Goal: Find contact information: Find contact information

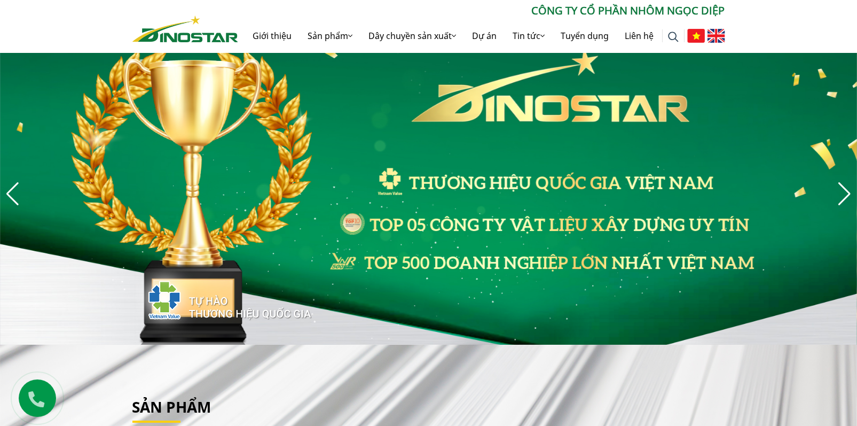
click at [716, 32] on img at bounding box center [717, 36] width 18 height 14
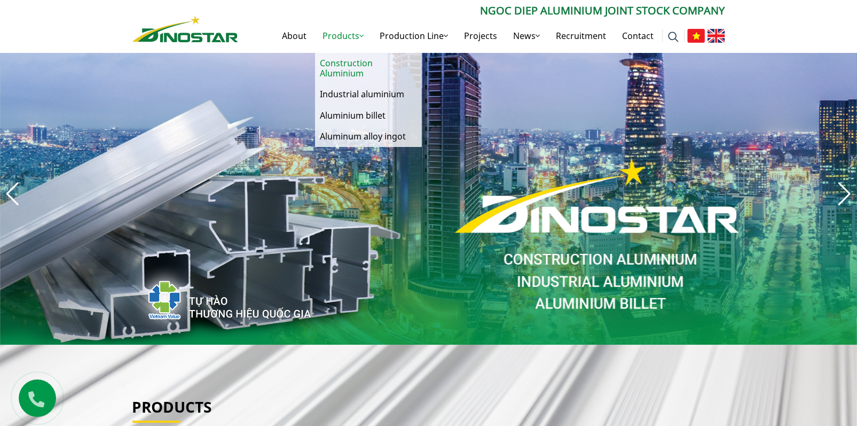
click at [345, 64] on link "Construction Aluminium" at bounding box center [368, 68] width 107 height 31
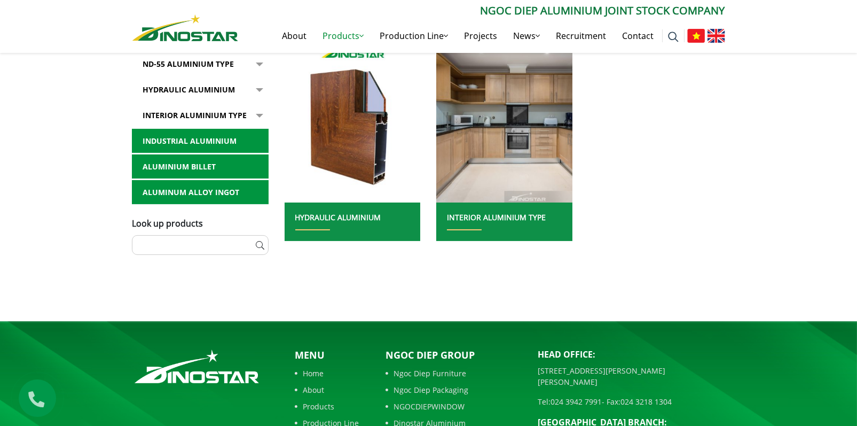
scroll to position [593, 0]
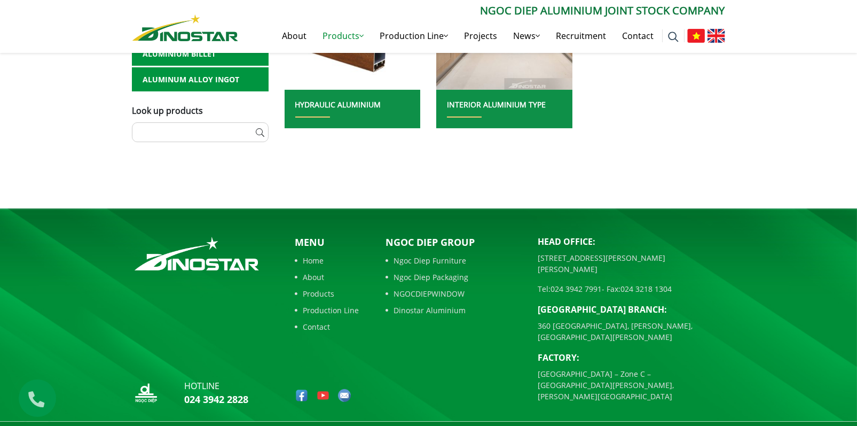
click at [746, 277] on footer "hotline 024 3942 2828 Menu Home About Products Production Line Contact Tel:" at bounding box center [428, 328] width 857 height 240
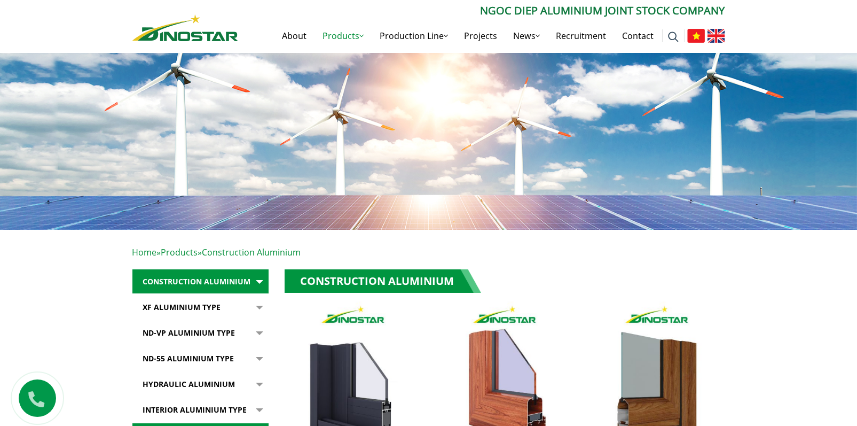
scroll to position [0, 0]
click at [184, 306] on link "XF Aluminium type" at bounding box center [200, 307] width 136 height 25
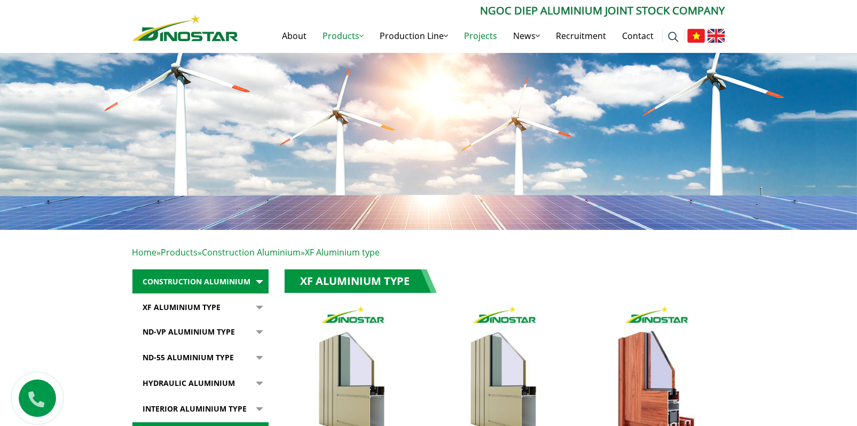
click at [489, 32] on link "Projects" at bounding box center [481, 36] width 49 height 34
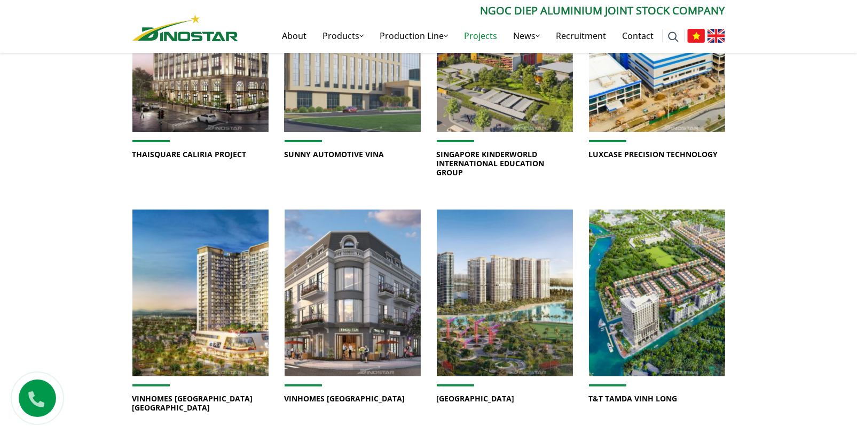
scroll to position [588, 0]
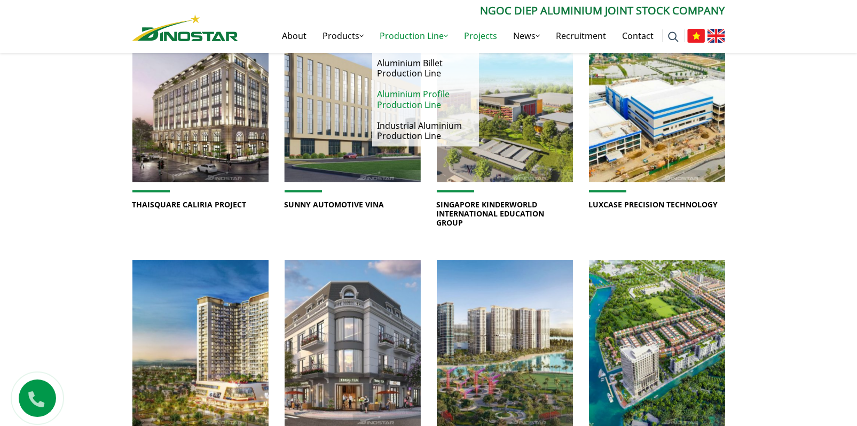
click at [417, 99] on link "Aluminium Profile Production Line" at bounding box center [425, 99] width 107 height 31
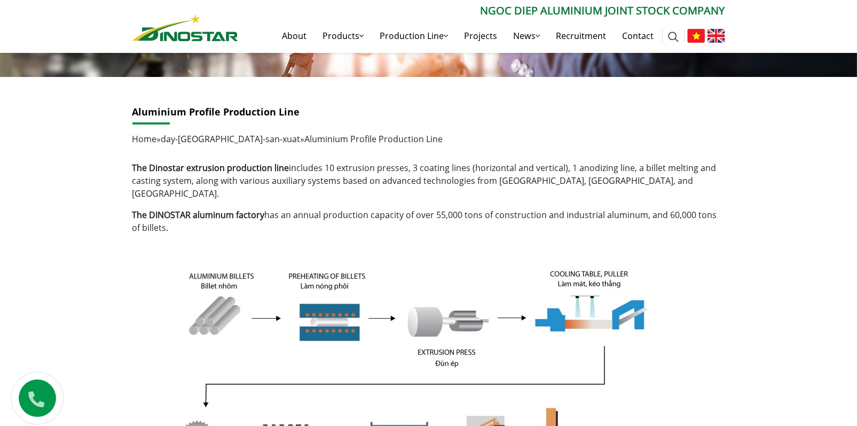
scroll to position [160, 0]
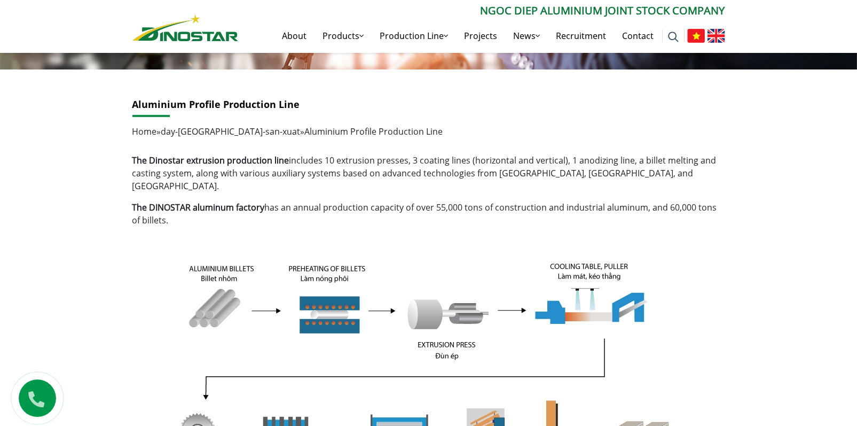
click at [715, 204] on p "The DINOSTAR aluminum factory has an annual production capacity of over 55,000 …" at bounding box center [428, 214] width 593 height 26
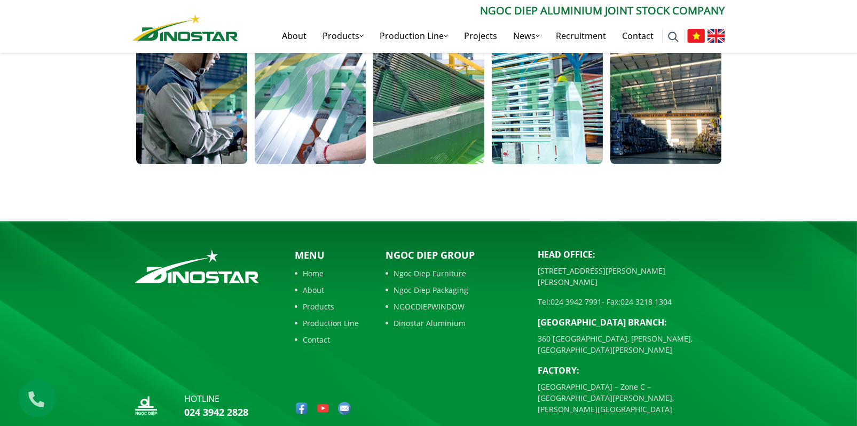
scroll to position [605, 0]
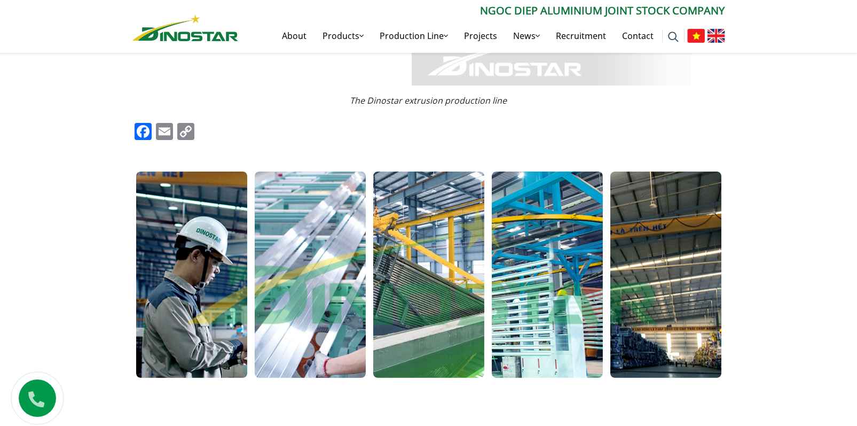
click at [794, 234] on div "Aluminium Profile Production Line Home » day-chuyen-san-xuat » Aluminium Profil…" at bounding box center [428, 29] width 857 height 810
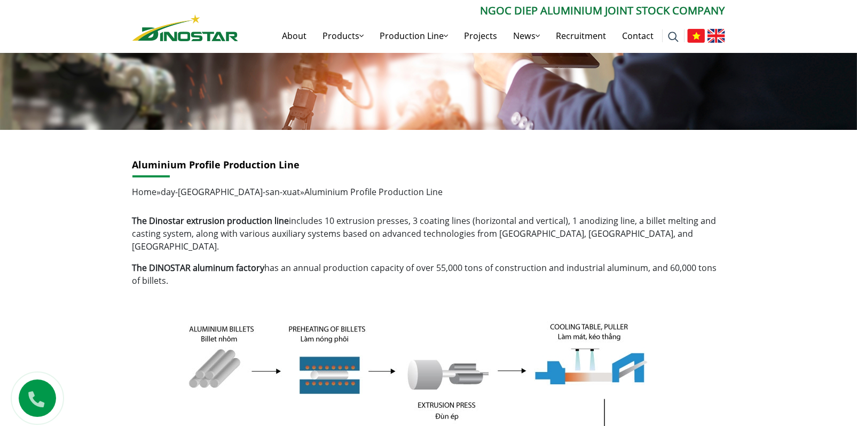
scroll to position [0, 0]
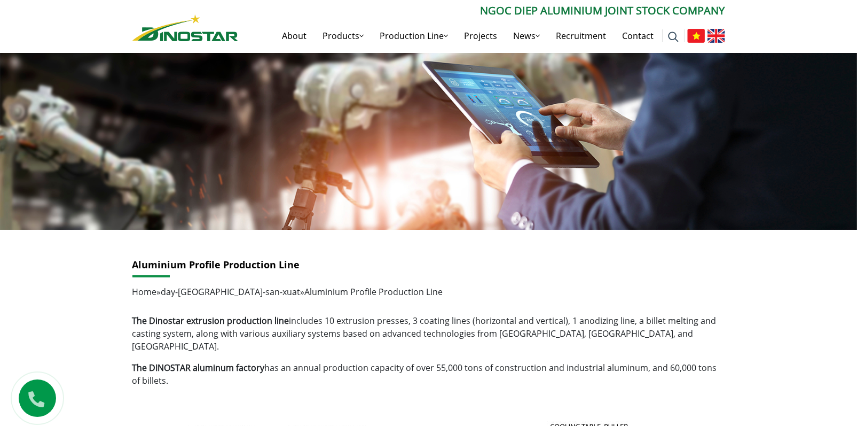
click at [334, 370] on p "The DINOSTAR aluminum factory has an annual production capacity of over 55,000 …" at bounding box center [428, 374] width 593 height 26
click at [694, 367] on p "The DINOSTAR aluminum factory has an annual production capacity of over 55,000 …" at bounding box center [428, 374] width 593 height 26
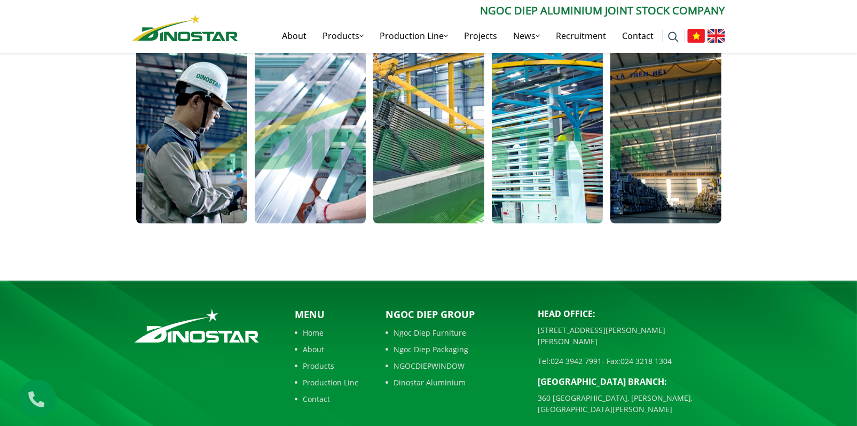
scroll to position [819, 0]
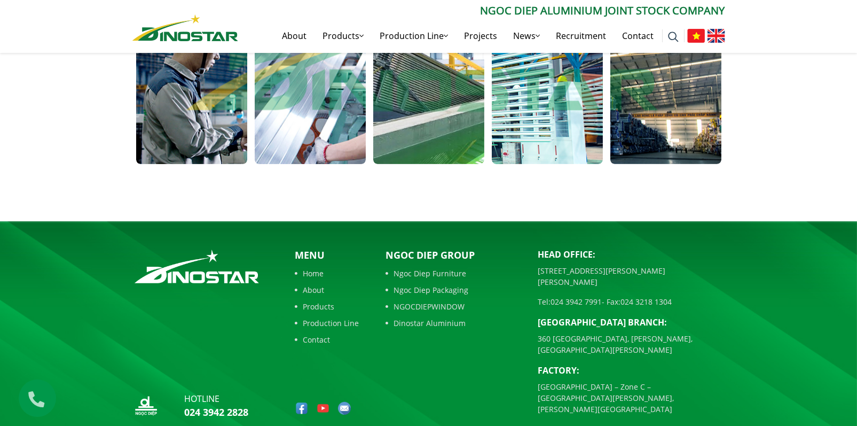
click at [752, 262] on footer "hotline 024 3942 2828 Menu Home About Products Production Line Contact Tel:" at bounding box center [428, 341] width 857 height 240
click at [318, 334] on link "Contact" at bounding box center [327, 339] width 64 height 11
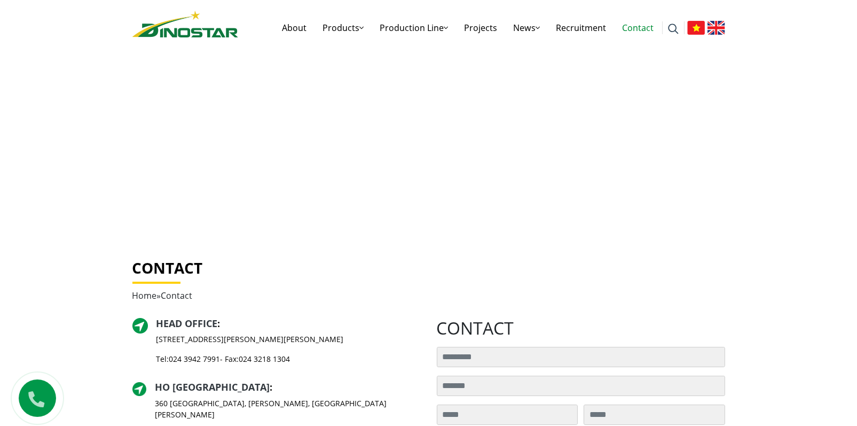
click at [817, 29] on div "Search for: ****** About Products Products Construction Aluminium Industrial al…" at bounding box center [428, 22] width 857 height 45
click at [784, 14] on div "Search for: ****** About Products Products Construction Aluminium Industrial al…" at bounding box center [428, 22] width 857 height 45
click at [771, 22] on div "Search for: ****** About Products Products Construction Aluminium Industrial al…" at bounding box center [428, 22] width 857 height 45
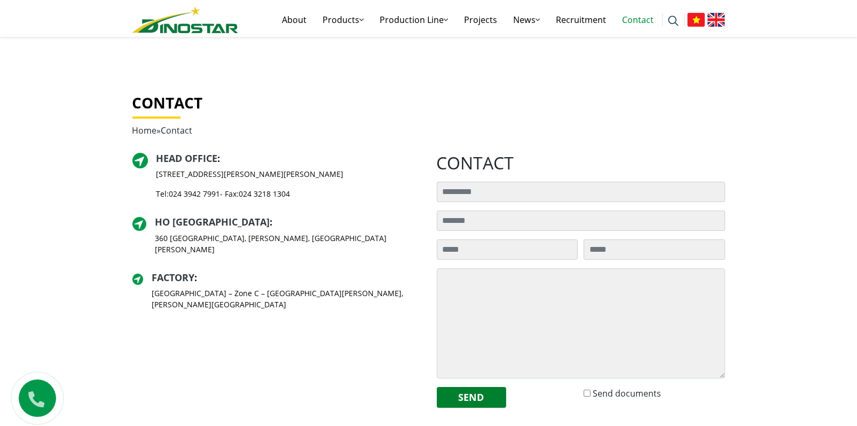
scroll to position [267, 0]
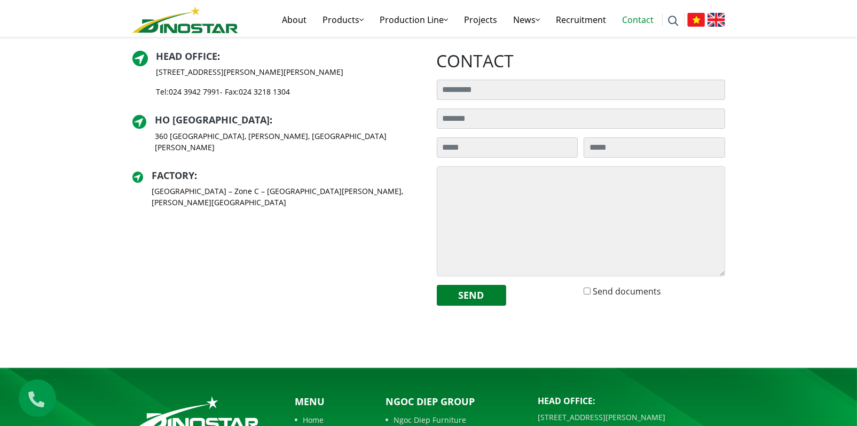
click at [259, 128] on div "[GEOGRAPHIC_DATA] BRANCH : [STREET_ADDRESS][PERSON_NAME][PERSON_NAME]" at bounding box center [288, 137] width 266 height 47
click at [271, 93] on link "024 3218 1304" at bounding box center [264, 92] width 51 height 10
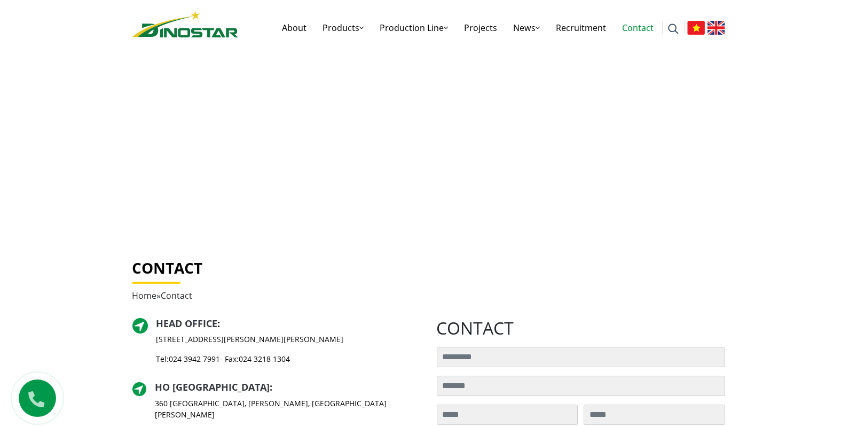
click at [748, 19] on div "Search for: ****** About Products Products Construction Aluminium Industrial al…" at bounding box center [428, 22] width 857 height 45
